Goal: Task Accomplishment & Management: Complete application form

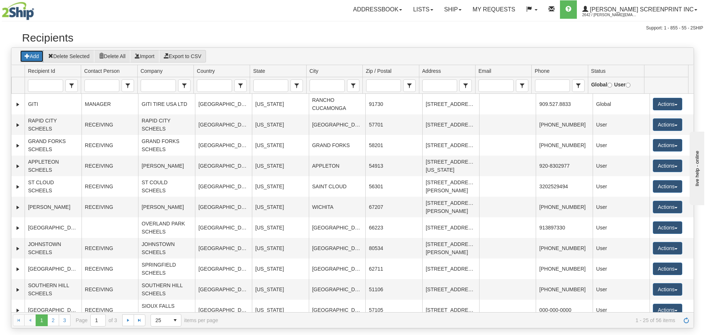
click at [30, 52] on button "Add" at bounding box center [32, 56] width 24 height 12
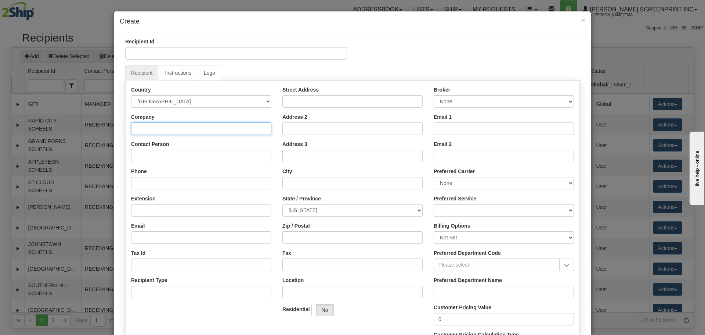
click at [156, 129] on input "Company" at bounding box center [201, 128] width 140 height 12
type input "DNC -OKDC -NONMERCH INV -9560"
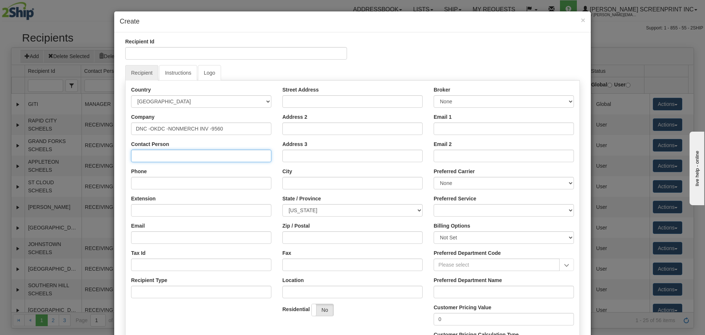
click at [156, 152] on input "Contact Person" at bounding box center [201, 156] width 140 height 12
type input "m"
type input "MANAGER"
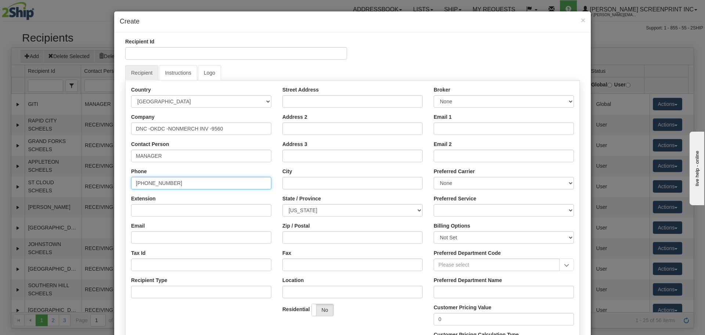
type input "[PHONE_NUMBER]"
click at [355, 102] on input "Street Address" at bounding box center [353, 101] width 140 height 12
type input "[STREET_ADDRESS]"
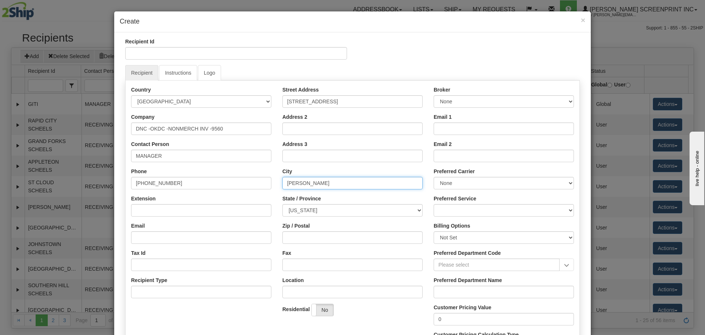
type input "[PERSON_NAME]"
select select "OK"
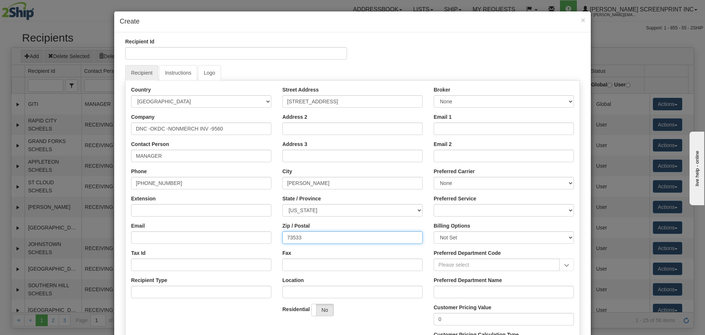
type input "73533"
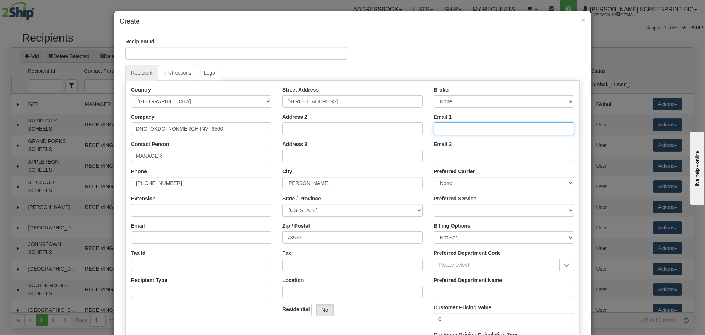
click at [456, 130] on input "Email 1" at bounding box center [504, 128] width 140 height 12
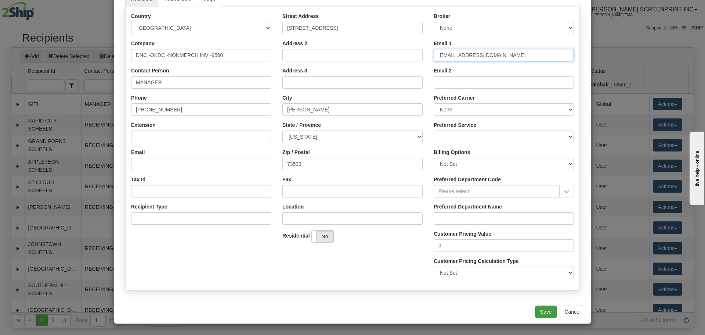
type input "[EMAIL_ADDRESS][DOMAIN_NAME]"
click at [537, 315] on button "Save" at bounding box center [546, 311] width 21 height 12
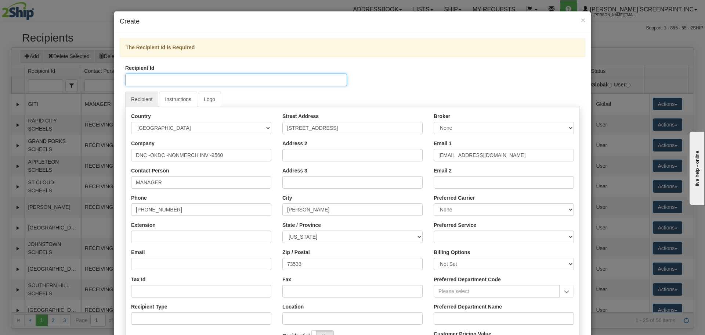
click at [180, 80] on input "Recipient Id" at bounding box center [236, 79] width 222 height 12
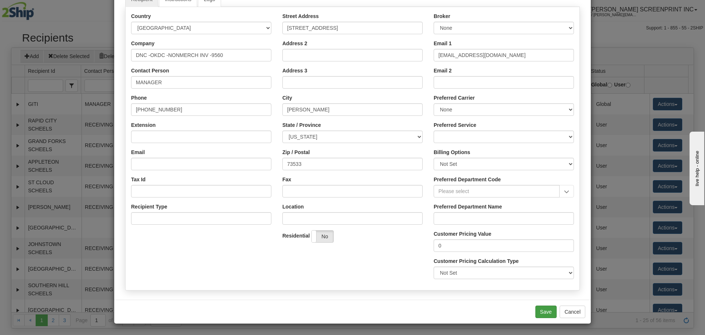
type input "DNC- OKD-NONMERCH INV-9560"
click at [549, 311] on button "Save" at bounding box center [546, 311] width 21 height 12
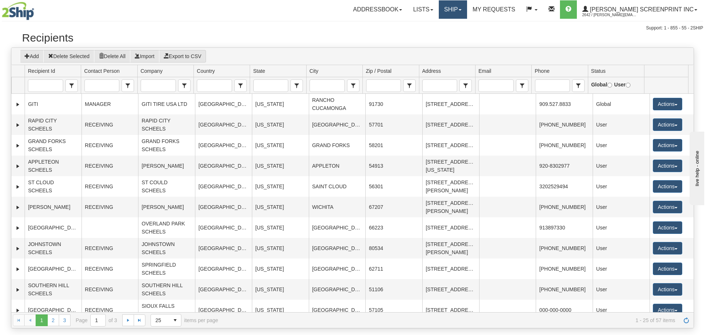
click at [467, 8] on link "Ship" at bounding box center [453, 9] width 28 height 18
click at [447, 25] on span "Ship Request" at bounding box center [431, 26] width 31 height 6
